Goal: Navigation & Orientation: Find specific page/section

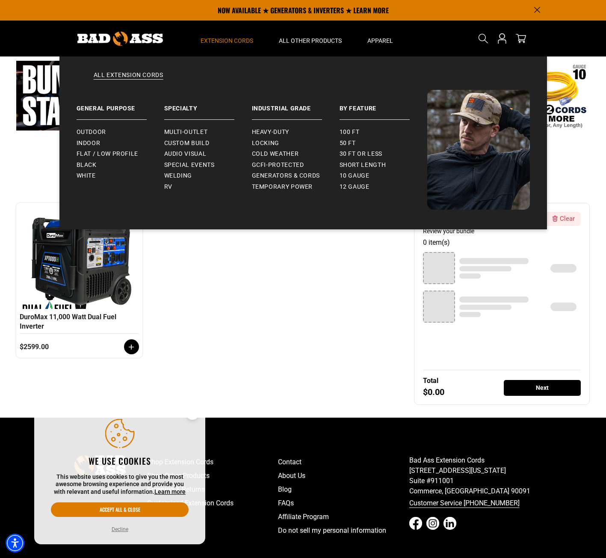
click at [228, 38] on span "Extension Cords" at bounding box center [227, 41] width 53 height 8
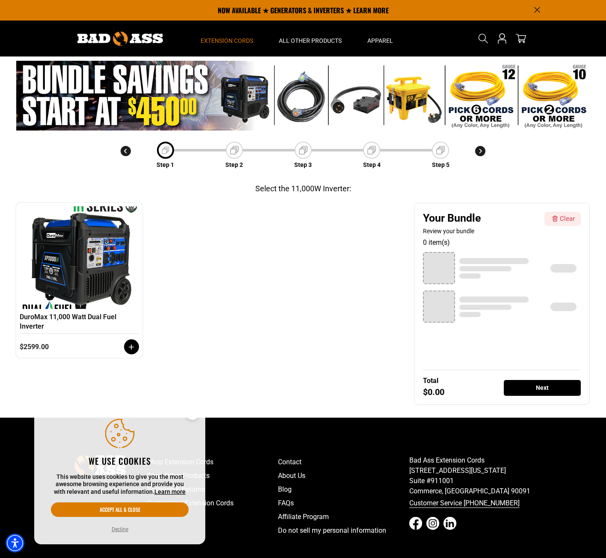
click at [228, 38] on span "Extension Cords" at bounding box center [227, 41] width 53 height 8
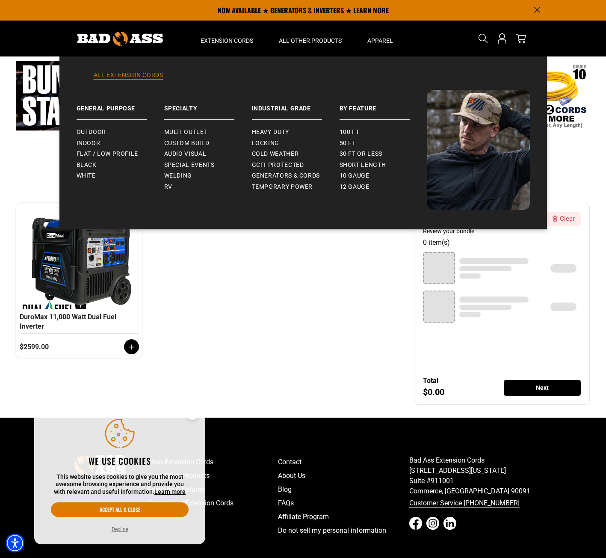
click at [136, 71] on link "All Extension Cords" at bounding box center [303, 80] width 453 height 19
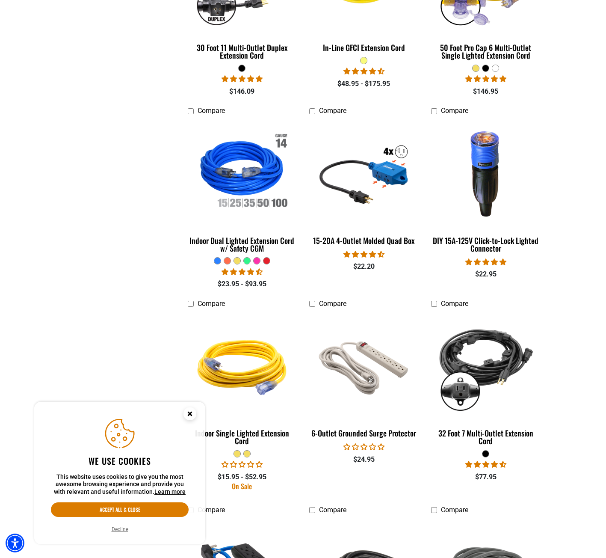
scroll to position [1112, 0]
